Goal: Task Accomplishment & Management: Manage account settings

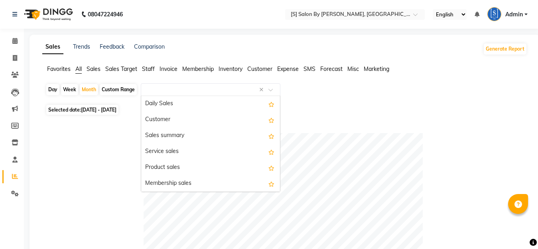
select select "full_report"
select select "csv"
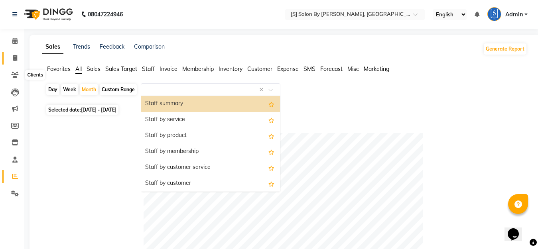
click at [10, 53] on link "Invoice" at bounding box center [11, 58] width 19 height 13
select select "service"
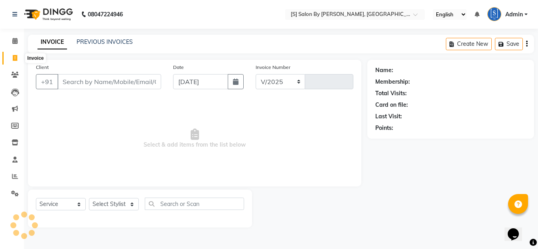
select select "45"
type input "1275"
click at [111, 86] on input "Client" at bounding box center [110, 81] width 106 height 15
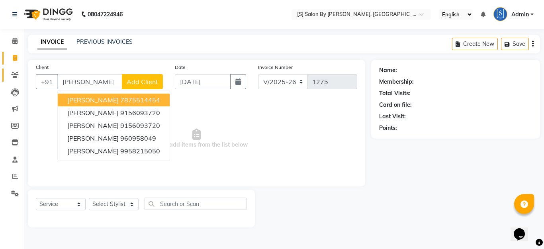
drag, startPoint x: 56, startPoint y: 83, endPoint x: 3, endPoint y: 69, distance: 54.8
click at [0, 70] on app-home "08047224946 Select Location × [S] Salon By Sentila, Kharadi English ENGLISH Esp…" at bounding box center [272, 119] width 544 height 239
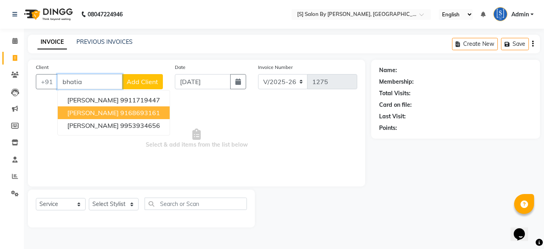
click at [104, 113] on span "[PERSON_NAME]" at bounding box center [92, 113] width 51 height 8
type input "9168693161"
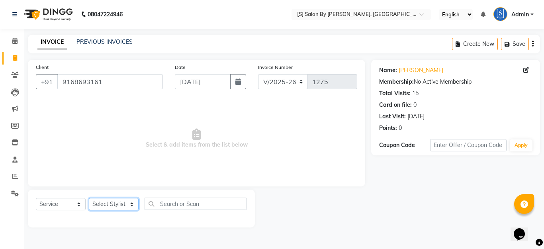
click at [117, 201] on select "Select Stylist Aarti Beautician Demnao [PERSON_NAME] [PERSON_NAME]" at bounding box center [114, 204] width 50 height 12
select select "4280"
click at [89, 198] on select "Select Stylist Aarti Beautician Demnao [PERSON_NAME] [PERSON_NAME]" at bounding box center [114, 204] width 50 height 12
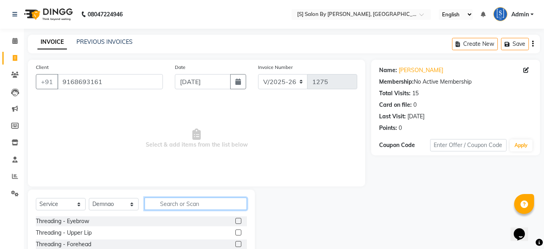
click at [185, 206] on input "text" at bounding box center [196, 204] width 102 height 12
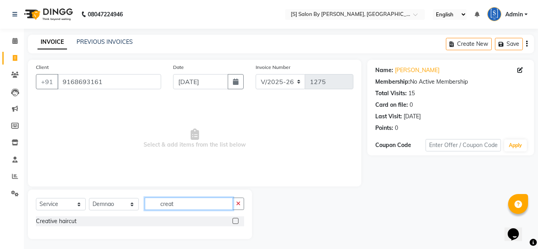
type input "creat"
click at [235, 220] on label at bounding box center [235, 221] width 6 height 6
click at [235, 220] on input "checkbox" at bounding box center [234, 221] width 5 height 5
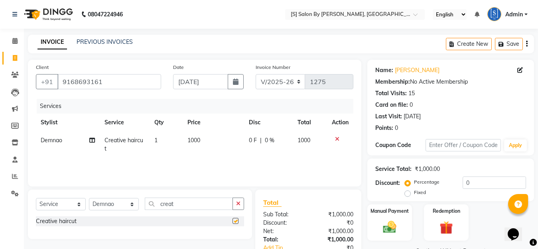
checkbox input "false"
drag, startPoint x: 208, startPoint y: 208, endPoint x: 98, endPoint y: 193, distance: 110.1
click at [104, 195] on div "Select Service Product Membership Package Voucher Prepaid Gift Card Select Styl…" at bounding box center [140, 214] width 224 height 49
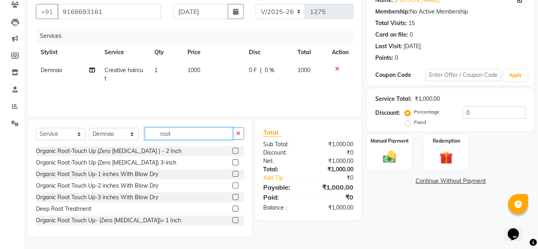
scroll to position [24, 0]
type input "root"
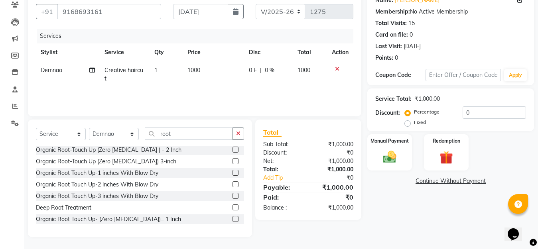
click at [232, 220] on label at bounding box center [235, 219] width 6 height 6
click at [232, 220] on input "checkbox" at bounding box center [234, 219] width 5 height 5
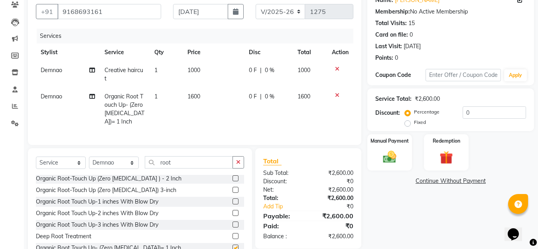
checkbox input "false"
click at [387, 158] on img at bounding box center [389, 157] width 22 height 16
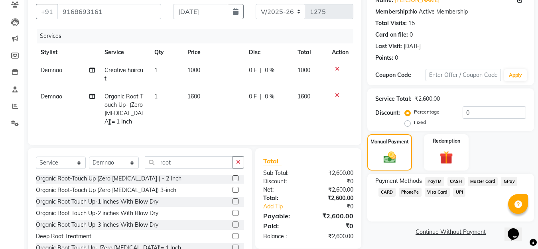
click at [511, 182] on span "GPay" at bounding box center [508, 181] width 16 height 9
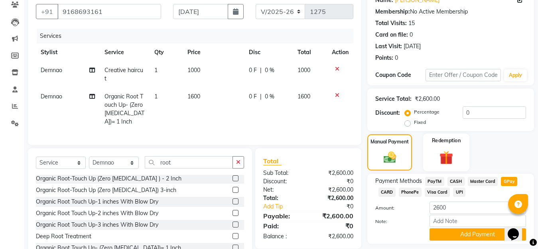
drag, startPoint x: 456, startPoint y: 234, endPoint x: 443, endPoint y: 170, distance: 65.1
click at [456, 233] on button "Add Payment" at bounding box center [477, 234] width 96 height 12
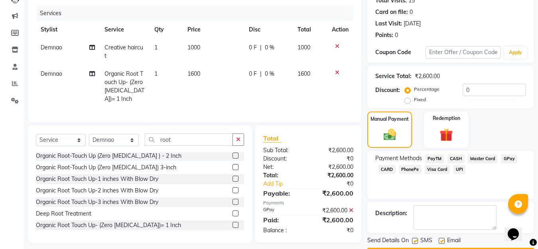
scroll to position [116, 0]
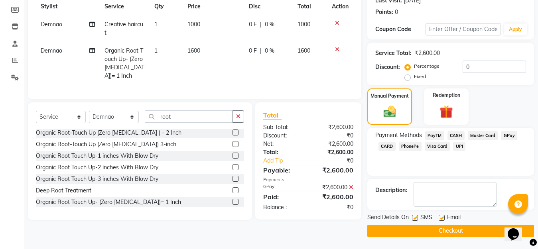
click at [447, 231] on button "Checkout" at bounding box center [450, 231] width 167 height 12
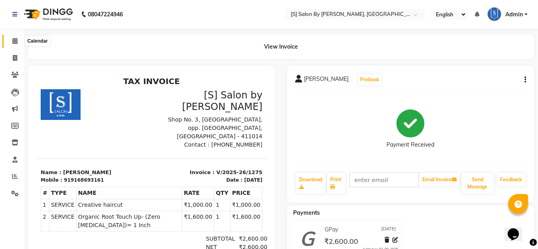
click at [17, 39] on icon at bounding box center [14, 41] width 5 height 6
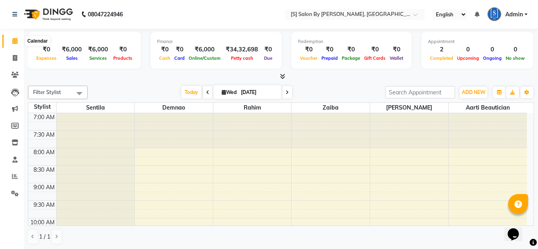
click at [16, 40] on icon at bounding box center [14, 41] width 5 height 6
click at [222, 90] on icon at bounding box center [224, 92] width 4 height 5
select select "9"
select select "2025"
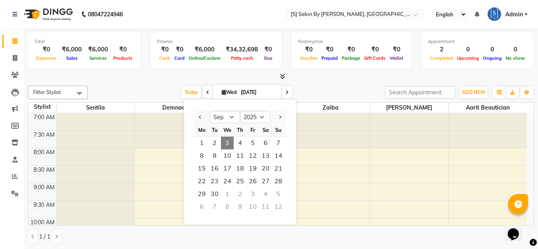
click at [326, 141] on div at bounding box center [330, 130] width 78 height 35
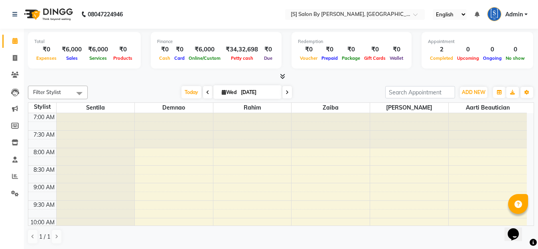
click at [206, 93] on icon at bounding box center [207, 92] width 3 height 5
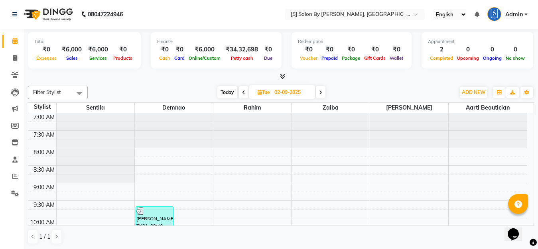
click at [244, 91] on icon at bounding box center [243, 92] width 3 height 5
type input "[DATE]"
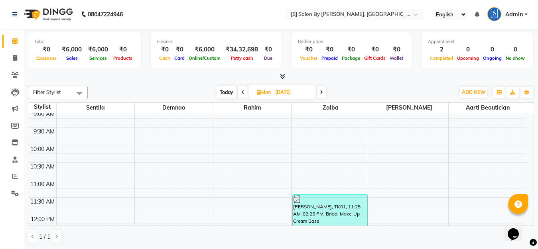
scroll to position [120, 0]
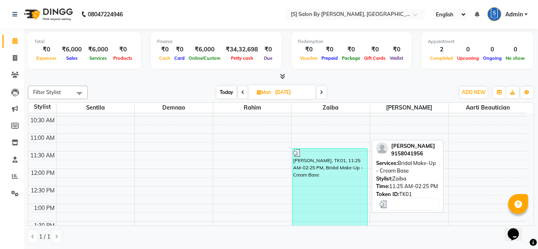
click at [311, 165] on div "[PERSON_NAME], TK01, 11:25 AM-02:25 PM, Bridal Make-Up - Cream Base" at bounding box center [329, 201] width 75 height 104
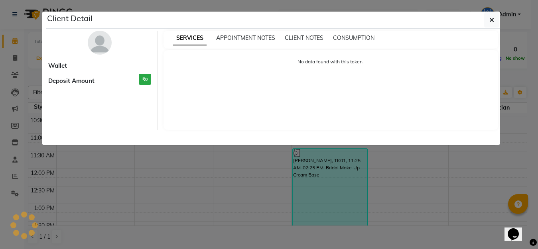
select select "3"
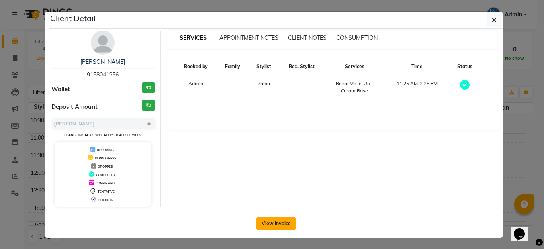
click at [270, 220] on button "View Invoice" at bounding box center [276, 223] width 39 height 13
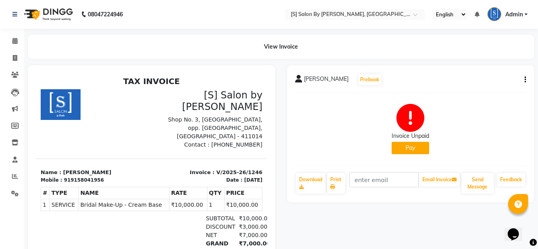
scroll to position [57, 0]
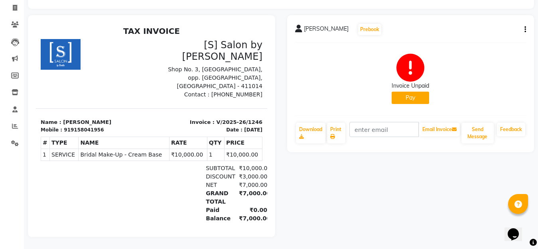
click at [400, 92] on button "Pay" at bounding box center [409, 98] width 37 height 12
select select "1"
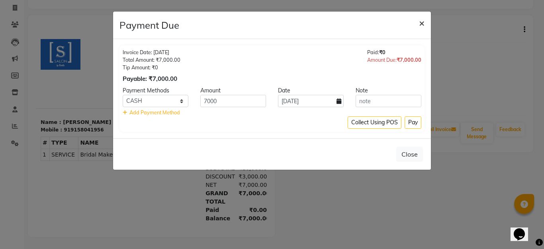
click at [421, 22] on span "×" at bounding box center [422, 23] width 6 height 12
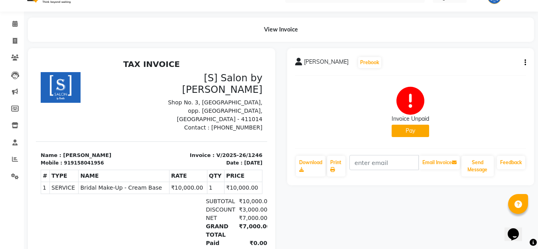
scroll to position [0, 0]
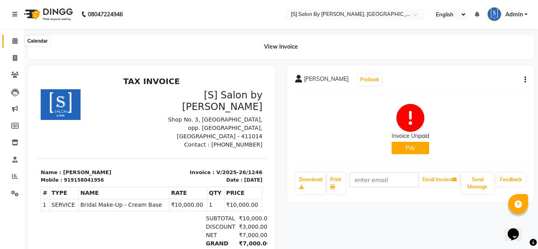
click at [14, 39] on icon at bounding box center [14, 41] width 5 height 6
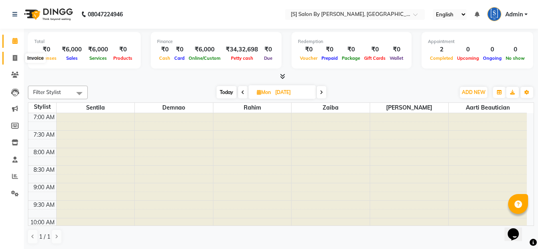
click at [13, 57] on icon at bounding box center [15, 58] width 4 height 6
select select "service"
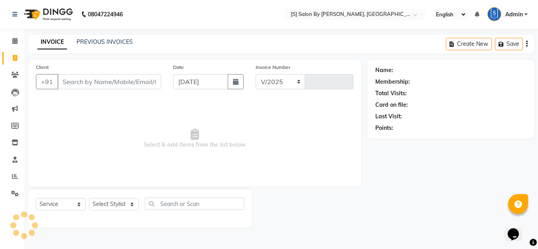
select select "45"
type input "1276"
click at [143, 81] on input "Client" at bounding box center [110, 81] width 106 height 15
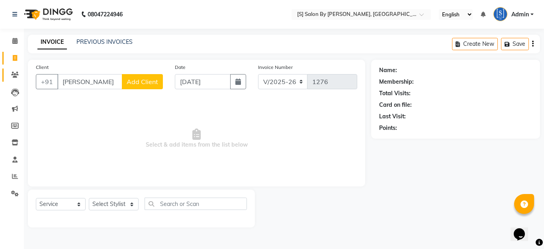
drag, startPoint x: 98, startPoint y: 82, endPoint x: 17, endPoint y: 79, distance: 81.0
click at [0, 79] on app-home "08047224946 Select Location × [S] Salon By Sentila, Kharadi English ENGLISH Esp…" at bounding box center [272, 119] width 544 height 239
click at [77, 82] on input "[PERSON_NAME]" at bounding box center [89, 81] width 65 height 15
drag, startPoint x: 86, startPoint y: 81, endPoint x: 67, endPoint y: 82, distance: 19.6
click at [67, 82] on input "[PERSON_NAME]" at bounding box center [89, 81] width 65 height 15
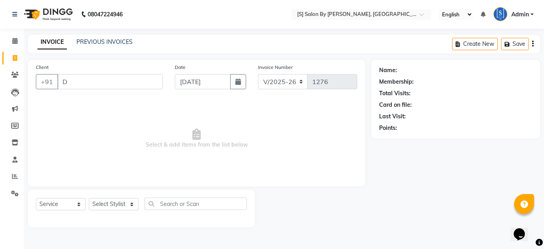
type input "D"
click at [114, 202] on select "Select Stylist Aarti Beautician Demnao [PERSON_NAME] [PERSON_NAME]" at bounding box center [114, 204] width 50 height 12
select select "50987"
click at [89, 198] on select "Select Stylist Aarti Beautician Demnao [PERSON_NAME] [PERSON_NAME]" at bounding box center [114, 204] width 50 height 12
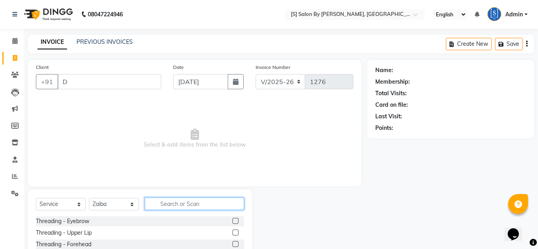
click at [176, 203] on input "text" at bounding box center [194, 204] width 99 height 12
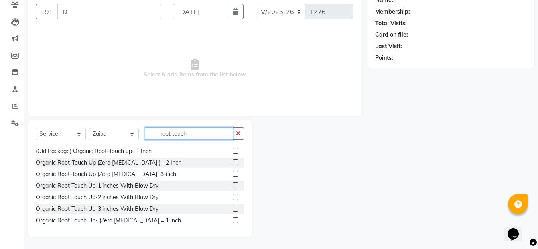
scroll to position [13, 0]
type input "root touch"
click at [232, 218] on label at bounding box center [235, 219] width 6 height 6
click at [232, 218] on input "checkbox" at bounding box center [234, 219] width 5 height 5
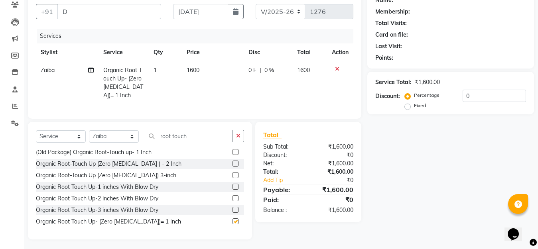
checkbox input "false"
drag, startPoint x: 201, startPoint y: 144, endPoint x: 133, endPoint y: 141, distance: 68.2
click at [133, 141] on div "Select Service Product Membership Package Voucher Prepaid Gift Card Select Styl…" at bounding box center [140, 139] width 208 height 19
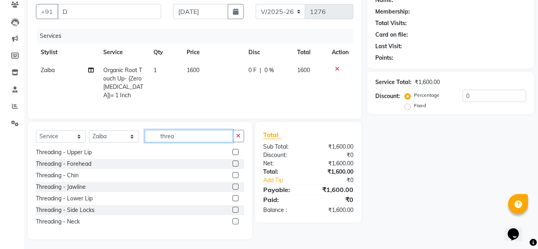
scroll to position [0, 0]
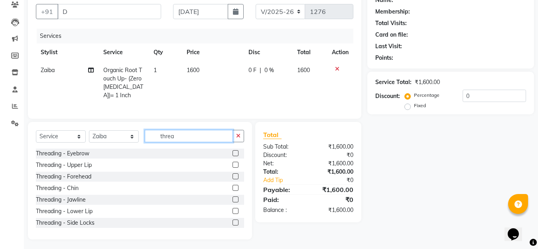
type input "threa"
click at [232, 156] on label at bounding box center [235, 153] width 6 height 6
click at [232, 156] on input "checkbox" at bounding box center [234, 153] width 5 height 5
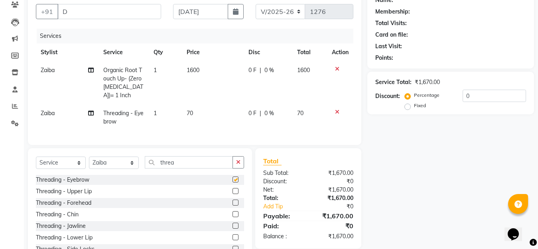
checkbox input "false"
drag, startPoint x: 335, startPoint y: 68, endPoint x: 330, endPoint y: 72, distance: 6.2
click at [335, 68] on icon at bounding box center [337, 69] width 4 height 6
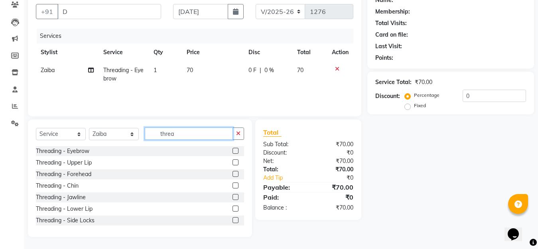
drag, startPoint x: 178, startPoint y: 131, endPoint x: 86, endPoint y: 131, distance: 92.4
click at [87, 131] on div "Select Service Product Membership Package Voucher Prepaid Gift Card Select Styl…" at bounding box center [140, 137] width 208 height 19
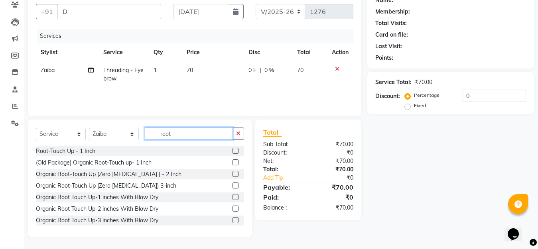
type input "root"
click at [232, 206] on label at bounding box center [235, 209] width 6 height 6
click at [232, 206] on input "checkbox" at bounding box center [234, 208] width 5 height 5
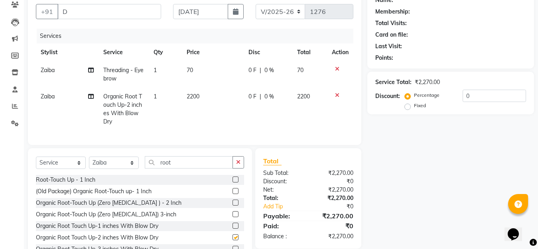
checkbox input "false"
click at [335, 93] on icon at bounding box center [337, 95] width 4 height 6
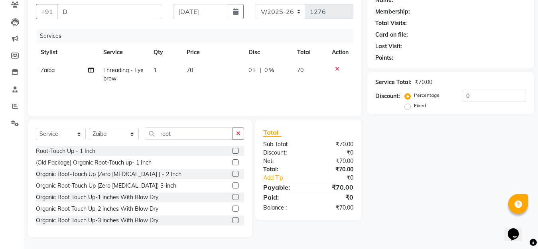
click at [232, 174] on label at bounding box center [235, 174] width 6 height 6
click at [232, 174] on input "checkbox" at bounding box center [234, 174] width 5 height 5
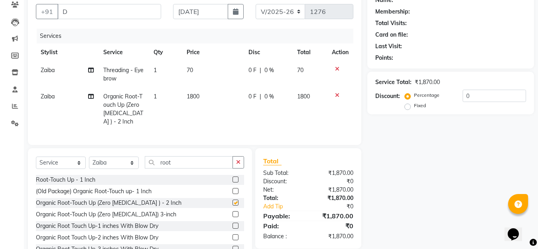
checkbox input "false"
click at [335, 93] on icon at bounding box center [337, 95] width 4 height 6
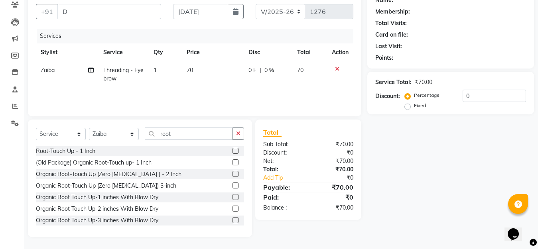
click at [232, 207] on label at bounding box center [235, 209] width 6 height 6
click at [232, 207] on input "checkbox" at bounding box center [234, 208] width 5 height 5
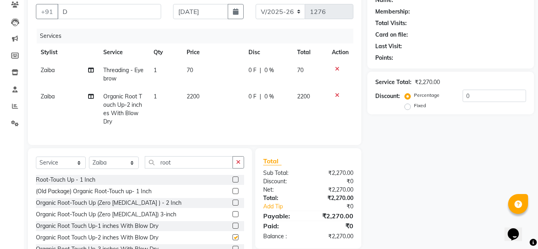
checkbox input "false"
click at [232, 217] on label at bounding box center [235, 214] width 6 height 6
click at [232, 217] on input "checkbox" at bounding box center [234, 214] width 5 height 5
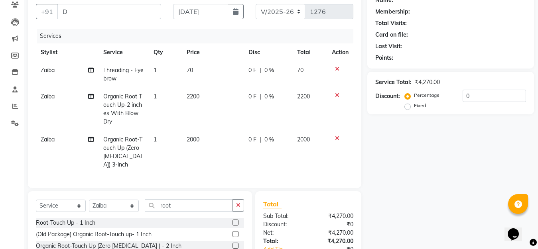
checkbox input "false"
click at [336, 95] on icon at bounding box center [337, 95] width 4 height 6
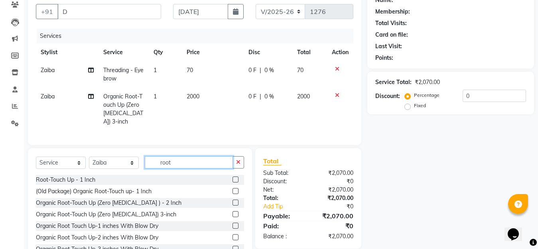
drag, startPoint x: 155, startPoint y: 171, endPoint x: 110, endPoint y: 160, distance: 46.1
click at [122, 164] on div "Select Service Product Membership Package Voucher Prepaid Gift Card Select Styl…" at bounding box center [140, 165] width 208 height 19
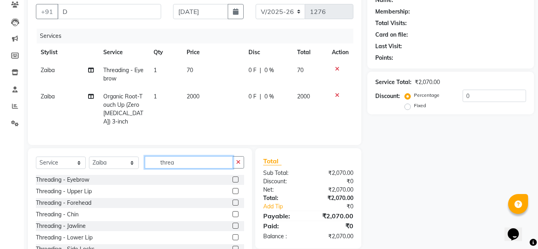
type input "threa"
click at [232, 206] on label at bounding box center [235, 203] width 6 height 6
click at [232, 206] on input "checkbox" at bounding box center [234, 202] width 5 height 5
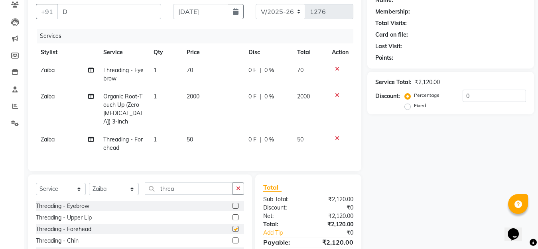
checkbox input "false"
drag, startPoint x: 92, startPoint y: 15, endPoint x: 2, endPoint y: 18, distance: 89.3
click at [0, 18] on app-home "08047224946 Select Location × [S] Salon By Sentila, Kharadi English ENGLISH Esp…" at bounding box center [269, 117] width 538 height 374
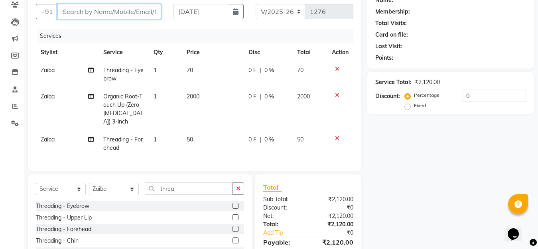
click at [111, 13] on input "Client" at bounding box center [109, 11] width 104 height 15
drag, startPoint x: 103, startPoint y: 14, endPoint x: 4, endPoint y: -8, distance: 102.1
click at [4, 0] on html "08047224946 Select Location × [S] Salon By Sentila, Kharadi English ENGLISH Esp…" at bounding box center [269, 54] width 538 height 249
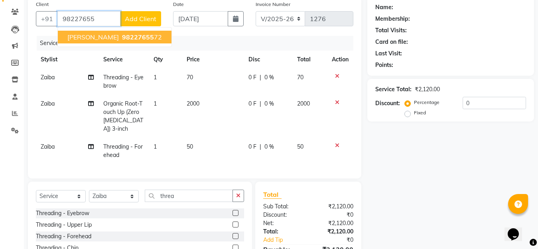
drag, startPoint x: 4, startPoint y: -8, endPoint x: 122, endPoint y: 36, distance: 126.5
click at [122, 36] on span "98227655" at bounding box center [138, 37] width 32 height 8
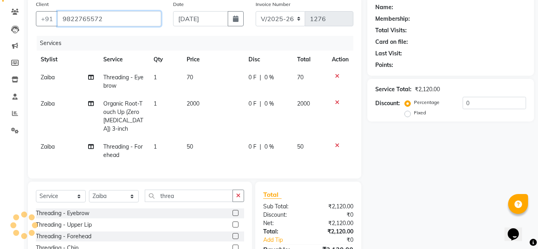
type input "9822765572"
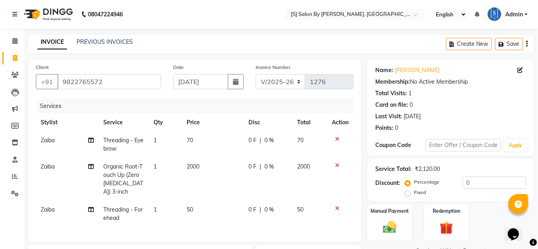
scroll to position [80, 0]
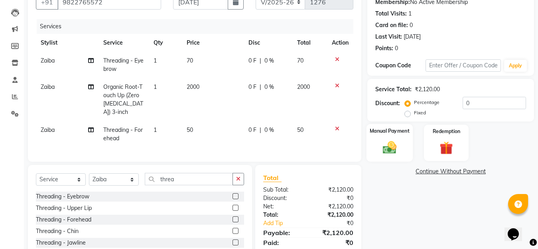
click at [393, 150] on img at bounding box center [389, 147] width 22 height 16
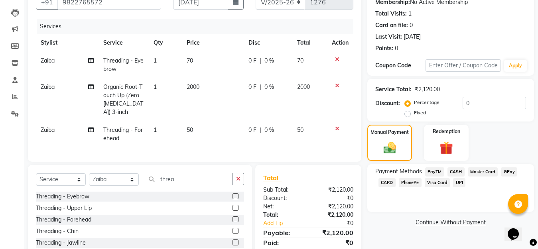
click at [510, 174] on span "GPay" at bounding box center [508, 171] width 16 height 9
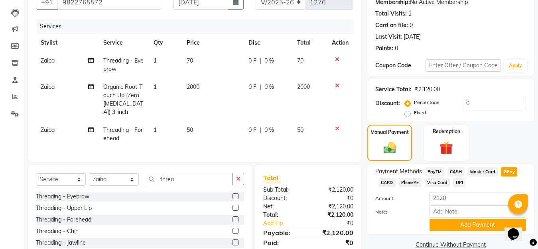
drag, startPoint x: 472, startPoint y: 221, endPoint x: 452, endPoint y: 190, distance: 37.1
click at [472, 221] on button "Add Payment" at bounding box center [477, 225] width 96 height 12
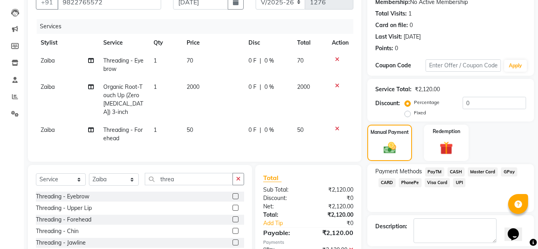
scroll to position [132, 0]
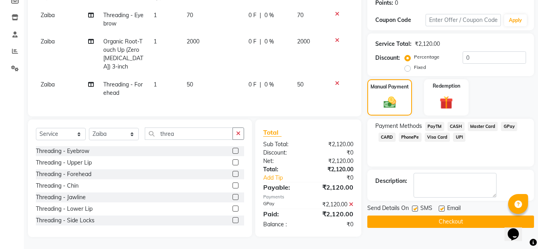
click at [420, 216] on button "Checkout" at bounding box center [450, 222] width 167 height 12
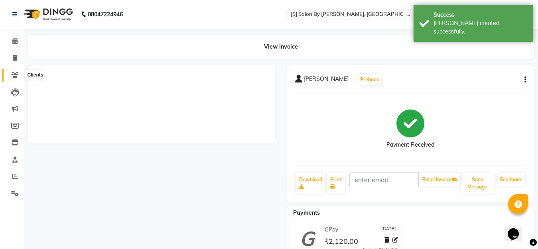
click at [16, 76] on icon at bounding box center [15, 75] width 8 height 6
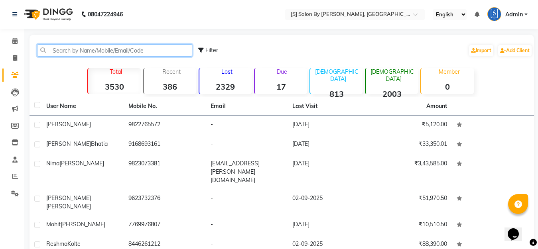
click at [73, 47] on input "text" at bounding box center [114, 50] width 155 height 12
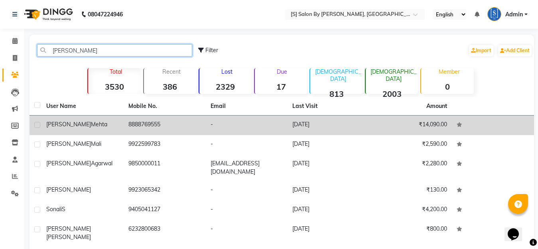
type input "[PERSON_NAME]"
click at [114, 124] on div "[PERSON_NAME]" at bounding box center [82, 124] width 73 height 8
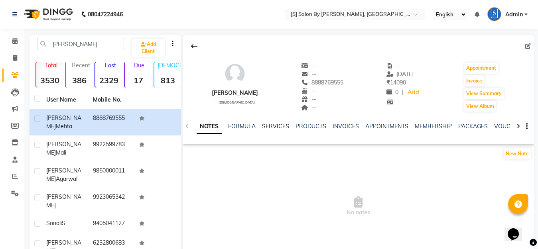
click at [273, 124] on link "SERVICES" at bounding box center [275, 126] width 27 height 7
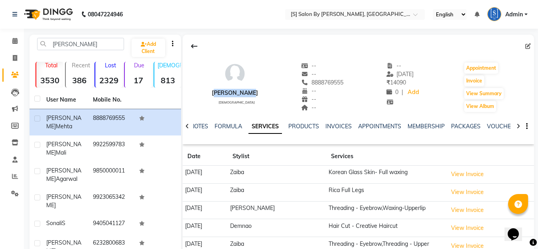
drag, startPoint x: 255, startPoint y: 92, endPoint x: 212, endPoint y: 88, distance: 43.2
click at [212, 88] on div "[PERSON_NAME] [DEMOGRAPHIC_DATA] -- -- 8888769555 -- -- -- -- [DATE] ₹ 14090 0 …" at bounding box center [358, 83] width 351 height 59
copy div "[PERSON_NAME]"
click at [15, 57] on icon at bounding box center [15, 58] width 4 height 6
select select "service"
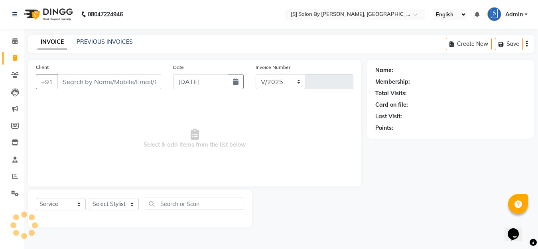
select select "45"
type input "1277"
click at [105, 77] on input "Client" at bounding box center [110, 81] width 106 height 15
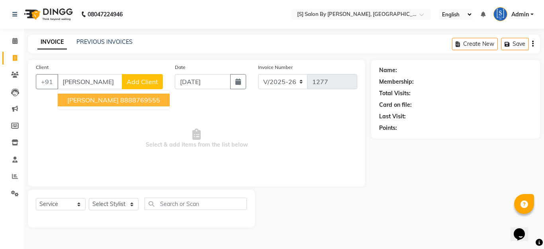
click at [94, 103] on span "[PERSON_NAME]" at bounding box center [92, 100] width 51 height 8
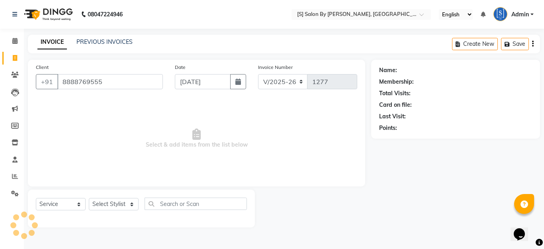
type input "8888769555"
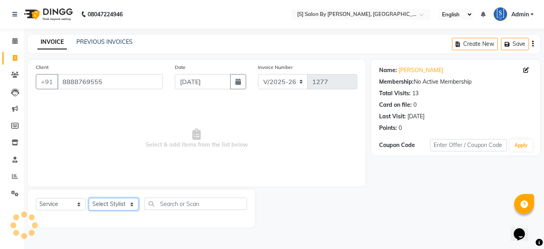
click at [112, 202] on select "Select Stylist Aarti Beautician Demnao [PERSON_NAME] [PERSON_NAME]" at bounding box center [114, 204] width 50 height 12
select select "50987"
click at [89, 198] on select "Select Stylist Aarti Beautician Demnao [PERSON_NAME] [PERSON_NAME]" at bounding box center [114, 204] width 50 height 12
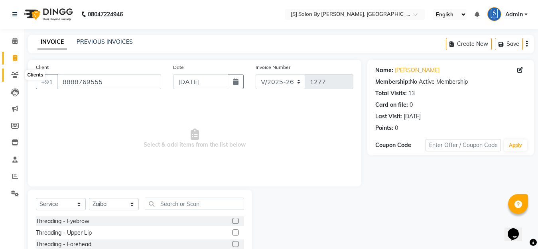
click at [14, 75] on icon at bounding box center [15, 75] width 8 height 6
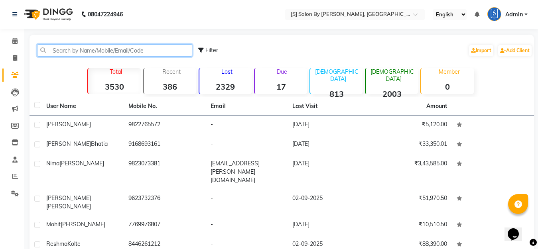
click at [138, 47] on input "text" at bounding box center [114, 50] width 155 height 12
paste input "[PERSON_NAME]"
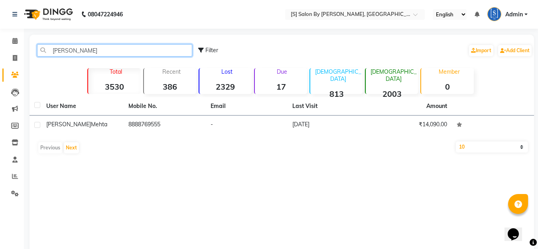
type input "[PERSON_NAME]"
click at [126, 131] on td "8888769555" at bounding box center [165, 126] width 82 height 20
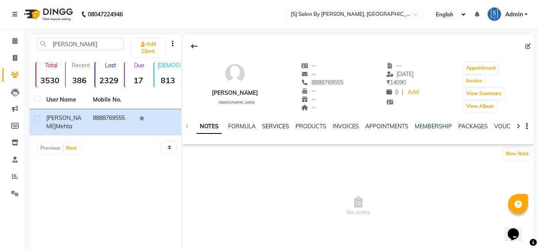
click at [271, 124] on link "SERVICES" at bounding box center [275, 126] width 27 height 7
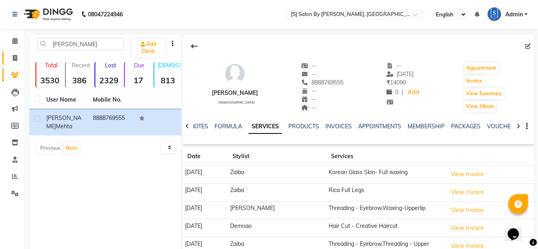
click at [15, 58] on icon at bounding box center [15, 58] width 4 height 6
select select "service"
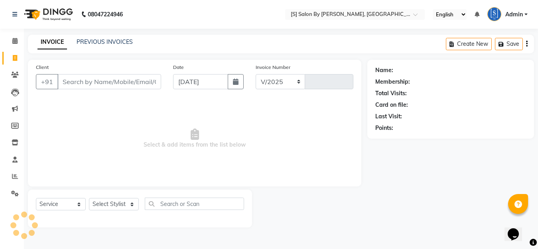
select select "45"
type input "1277"
click at [96, 80] on input "Client" at bounding box center [110, 81] width 106 height 15
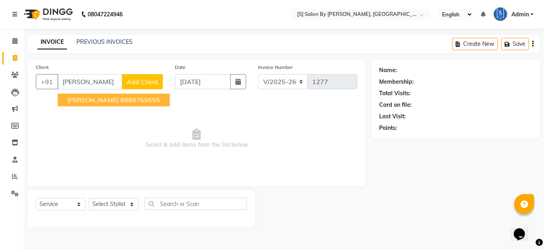
click at [113, 96] on button "[PERSON_NAME] 8888769555" at bounding box center [114, 100] width 112 height 13
type input "8888769555"
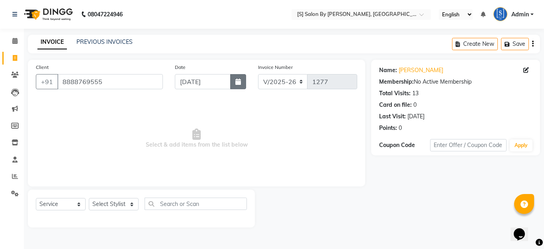
click at [238, 79] on icon "button" at bounding box center [239, 82] width 6 height 6
select select "9"
select select "2025"
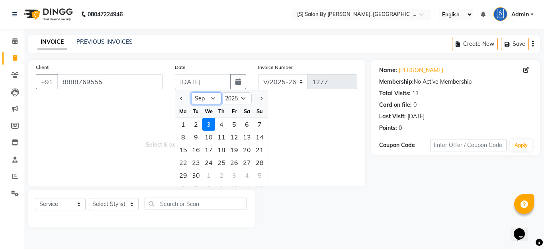
click at [197, 100] on select "Jan Feb Mar Apr May Jun [DATE] Aug Sep Oct Nov Dec" at bounding box center [206, 98] width 30 height 12
select select "8"
click at [191, 92] on select "Jan Feb Mar Apr May Jun [DATE] Aug Sep Oct Nov Dec" at bounding box center [206, 98] width 30 height 12
click at [245, 175] on div "30" at bounding box center [247, 175] width 13 height 13
type input "[DATE]"
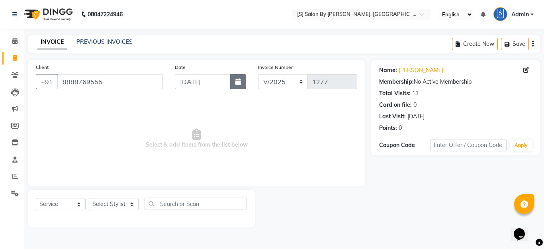
click at [238, 84] on icon "button" at bounding box center [239, 82] width 6 height 6
select select "8"
select select "2025"
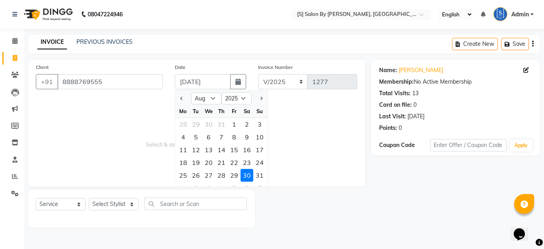
click at [259, 176] on div "31" at bounding box center [259, 175] width 13 height 13
type input "[DATE]"
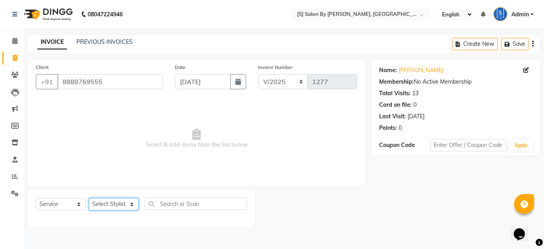
click at [119, 205] on select "Select Stylist Aarti Beautician Demnao [PERSON_NAME] [PERSON_NAME]" at bounding box center [114, 204] width 50 height 12
select select "50987"
click at [89, 198] on select "Select Stylist Aarti Beautician Demnao [PERSON_NAME] [PERSON_NAME]" at bounding box center [114, 204] width 50 height 12
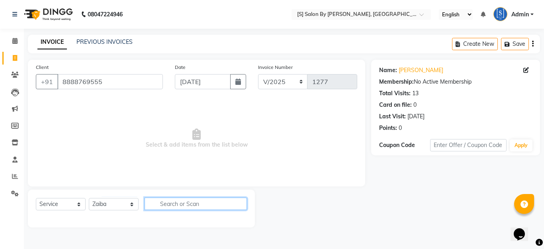
click at [181, 201] on input "text" at bounding box center [196, 204] width 102 height 12
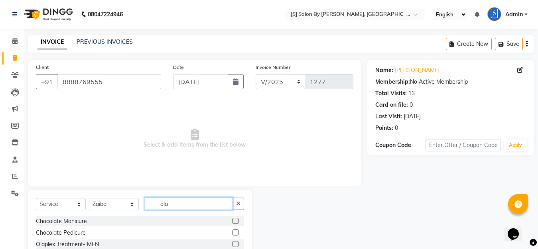
scroll to position [70, 0]
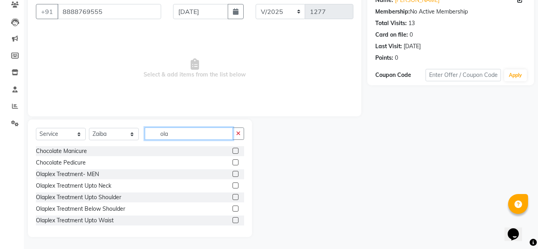
type input "ola"
click at [232, 207] on label at bounding box center [235, 209] width 6 height 6
click at [232, 207] on input "checkbox" at bounding box center [234, 208] width 5 height 5
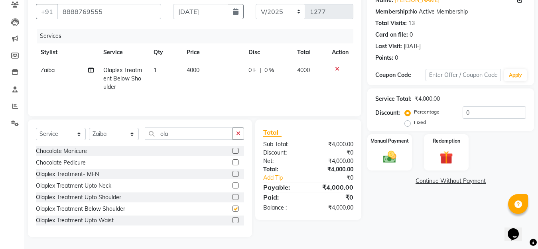
checkbox input "false"
click at [266, 73] on span "0 %" at bounding box center [269, 70] width 10 height 8
select select "50987"
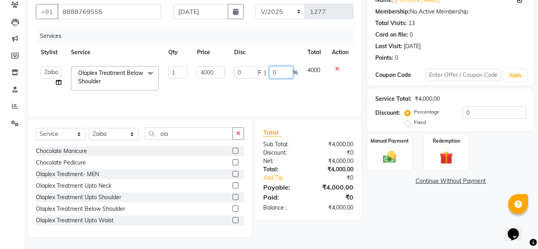
drag, startPoint x: 278, startPoint y: 69, endPoint x: 237, endPoint y: 90, distance: 46.0
click at [243, 85] on td "0 F | 0 %" at bounding box center [265, 78] width 73 height 34
type input "15"
click at [269, 49] on th "Disc" at bounding box center [265, 52] width 73 height 18
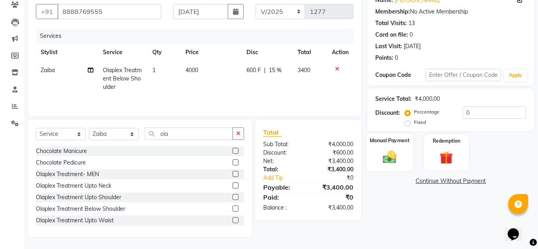
click at [393, 162] on img at bounding box center [389, 157] width 22 height 16
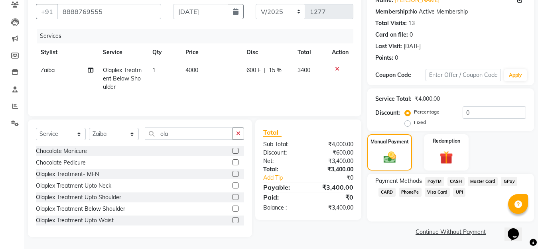
click at [386, 192] on span "CARD" at bounding box center [386, 192] width 17 height 9
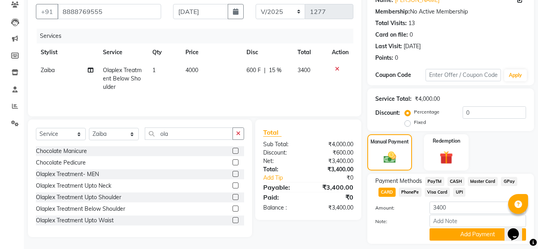
click at [446, 233] on button "Add Payment" at bounding box center [477, 234] width 96 height 12
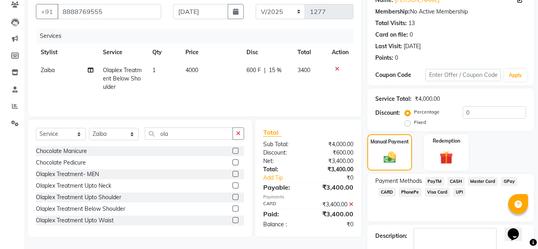
scroll to position [116, 0]
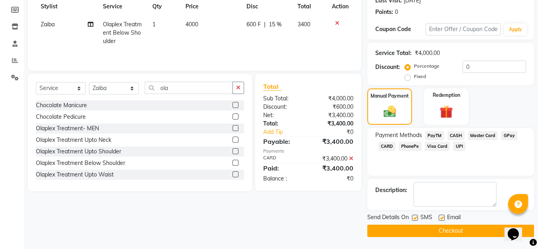
click at [448, 232] on button "Checkout" at bounding box center [450, 231] width 167 height 12
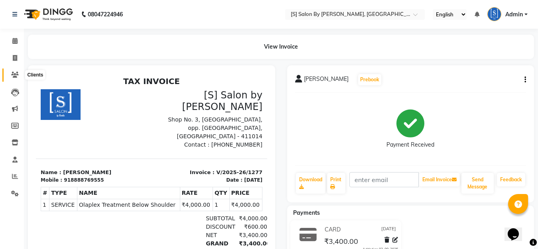
click at [13, 74] on icon at bounding box center [15, 75] width 8 height 6
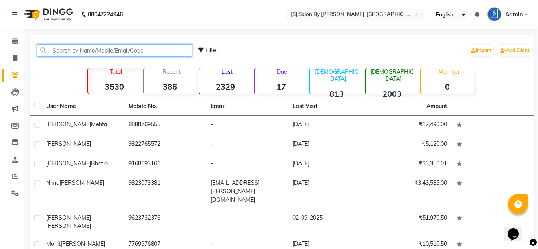
click at [76, 54] on input "text" at bounding box center [114, 50] width 155 height 12
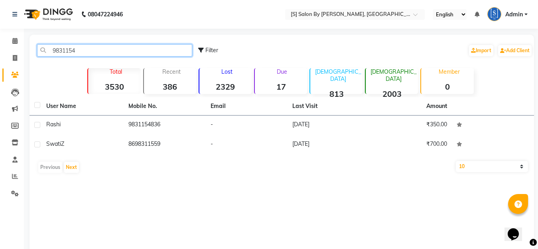
type input "98311548"
drag, startPoint x: 55, startPoint y: 45, endPoint x: 0, endPoint y: -10, distance: 77.8
click at [0, 0] on html "08047224946 Select Location × [S] Salon By Sentila, Kharadi English ENGLISH Esp…" at bounding box center [269, 124] width 538 height 249
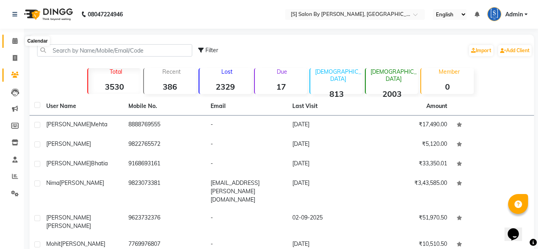
click at [14, 41] on icon at bounding box center [14, 41] width 5 height 6
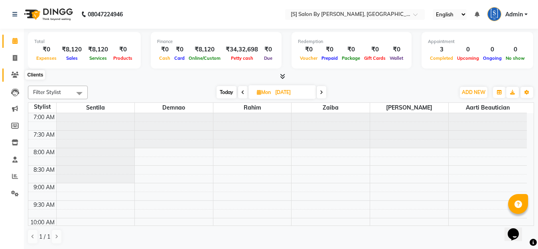
click at [15, 75] on icon at bounding box center [15, 75] width 8 height 6
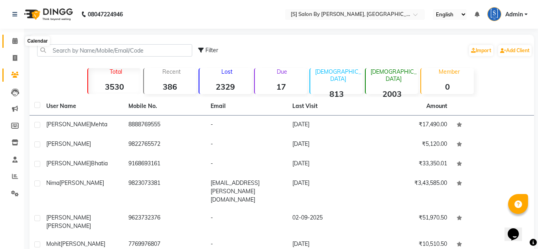
click at [14, 43] on icon at bounding box center [14, 41] width 5 height 6
